Goal: Find contact information: Find contact information

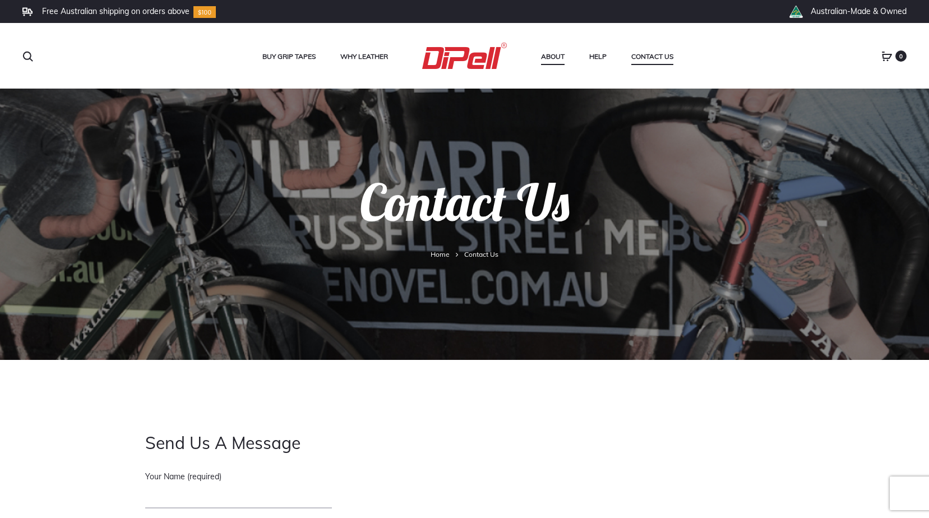
click at [562, 54] on link "About" at bounding box center [553, 56] width 24 height 15
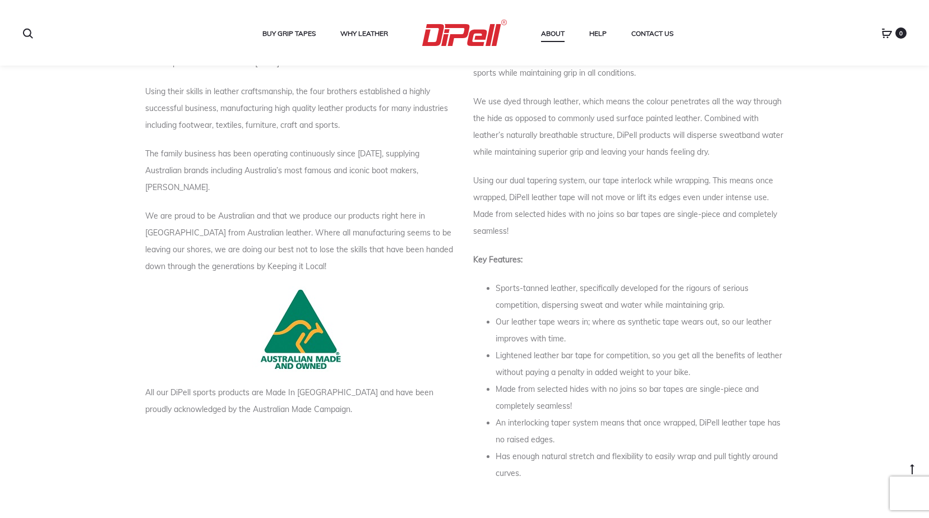
scroll to position [533, 0]
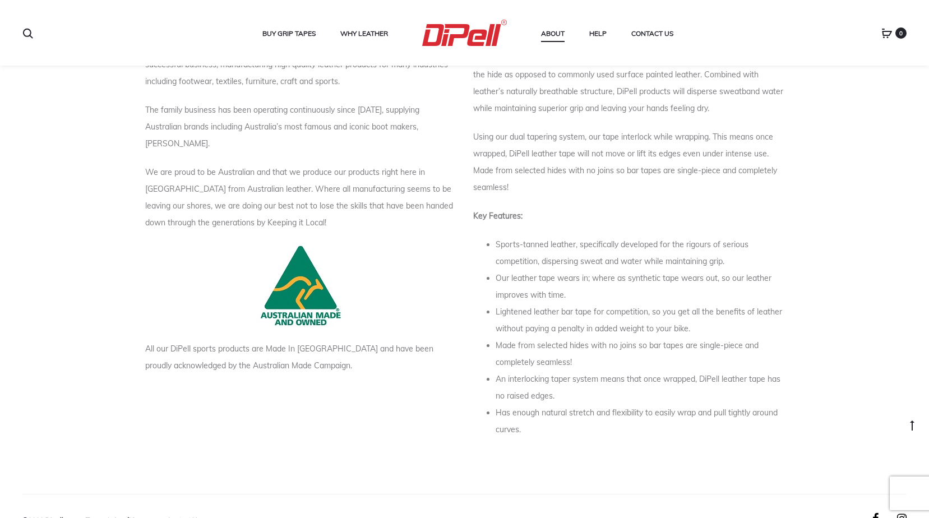
click at [196, 516] on link "Contact Us" at bounding box center [184, 520] width 34 height 8
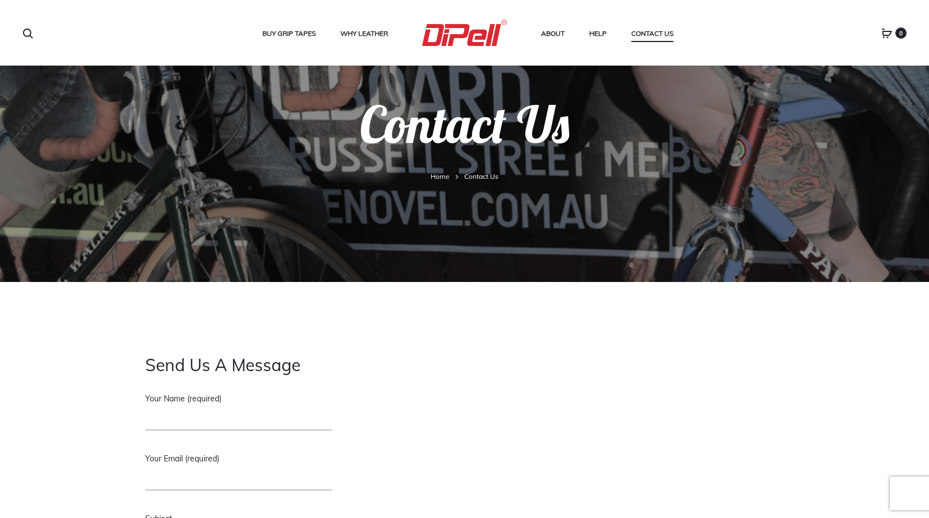
scroll to position [24, 0]
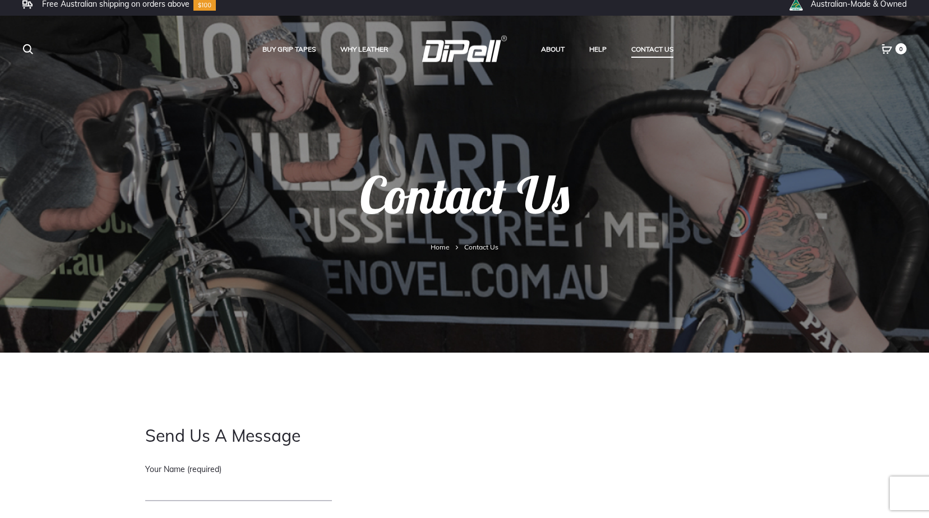
scroll to position [0, 0]
